Goal: Task Accomplishment & Management: Use online tool/utility

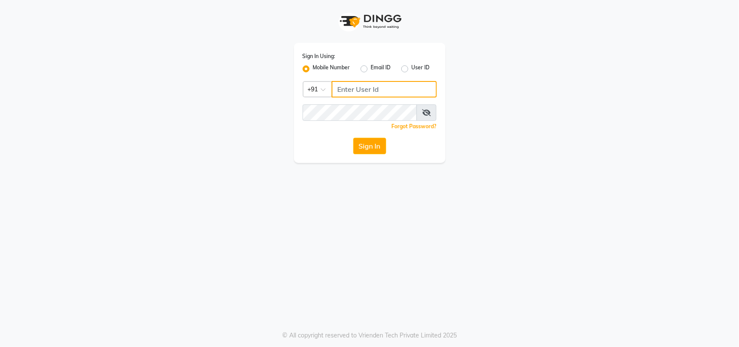
click at [353, 87] on input "Username" at bounding box center [383, 89] width 105 height 16
type input "9082966950"
click at [381, 145] on button "Sign In" at bounding box center [369, 146] width 33 height 16
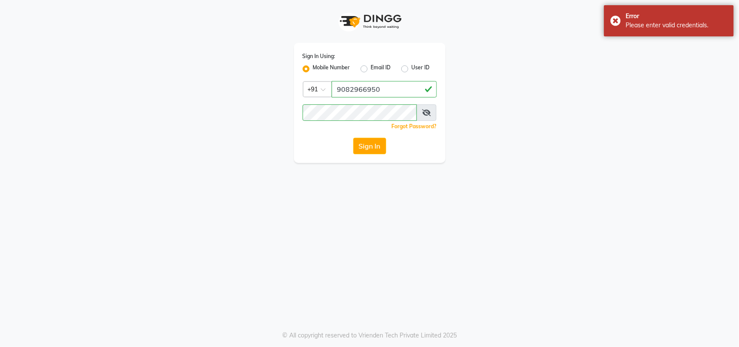
click at [420, 114] on span at bounding box center [426, 112] width 20 height 16
click at [423, 112] on span at bounding box center [426, 112] width 20 height 16
click at [423, 112] on icon at bounding box center [426, 112] width 9 height 7
click at [376, 146] on button "Sign In" at bounding box center [369, 146] width 33 height 16
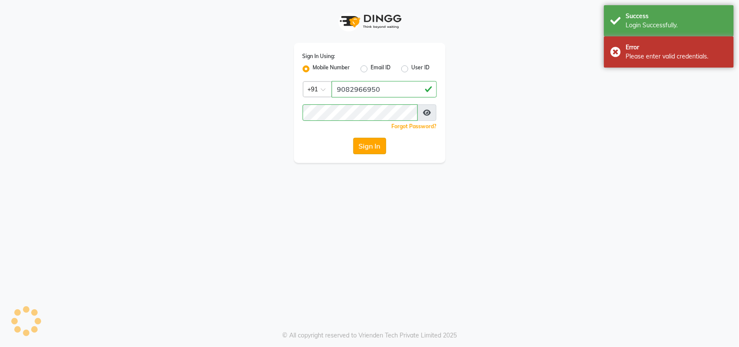
select select "7246"
select select "service"
